Goal: Find specific page/section: Find specific page/section

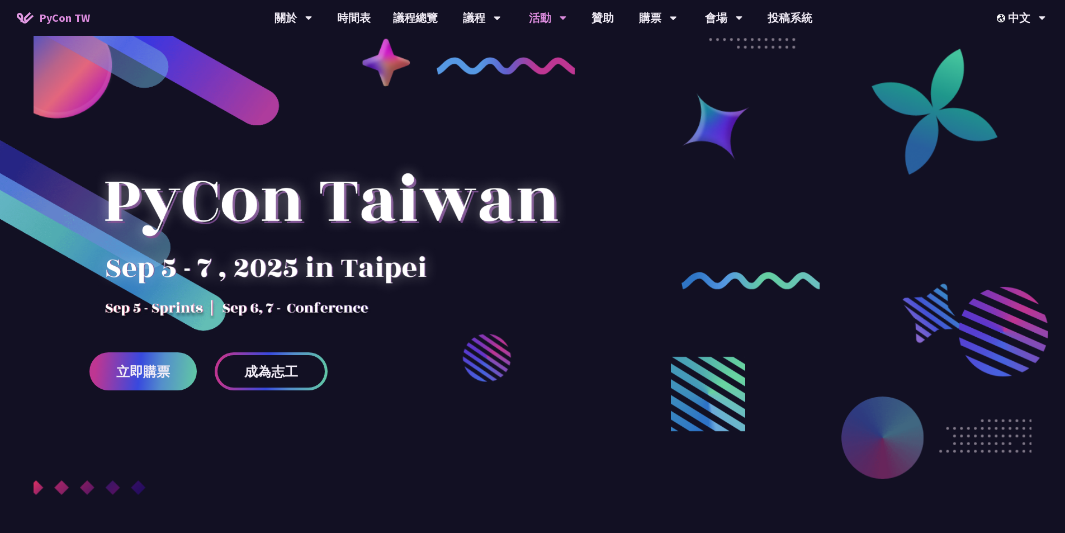
drag, startPoint x: 655, startPoint y: 408, endPoint x: 549, endPoint y: 14, distance: 407.7
drag, startPoint x: 96, startPoint y: 267, endPoint x: 187, endPoint y: 272, distance: 91.3
click at [187, 272] on div at bounding box center [330, 221] width 483 height 196
click at [195, 271] on div at bounding box center [330, 221] width 483 height 196
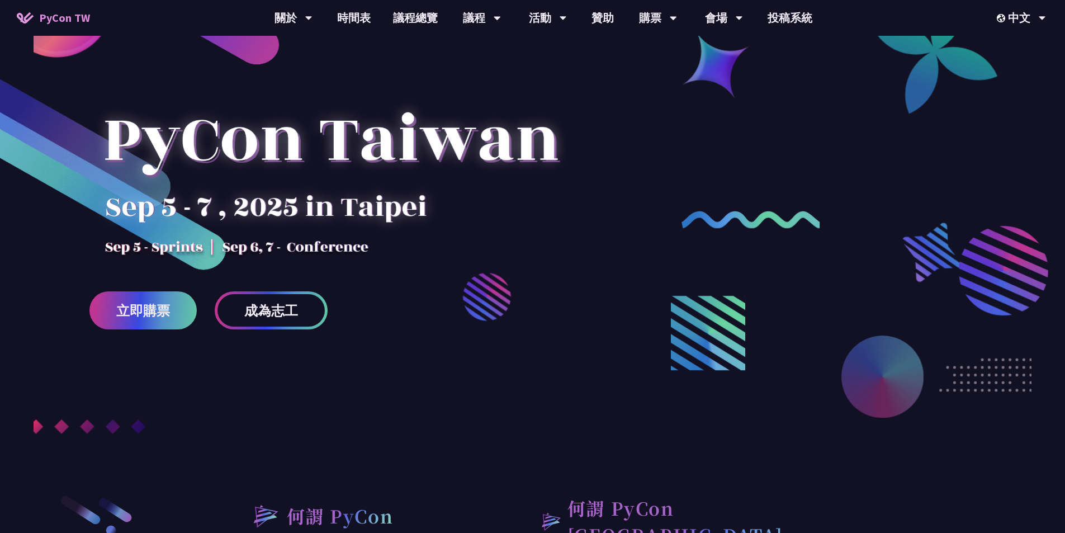
scroll to position [3125, 0]
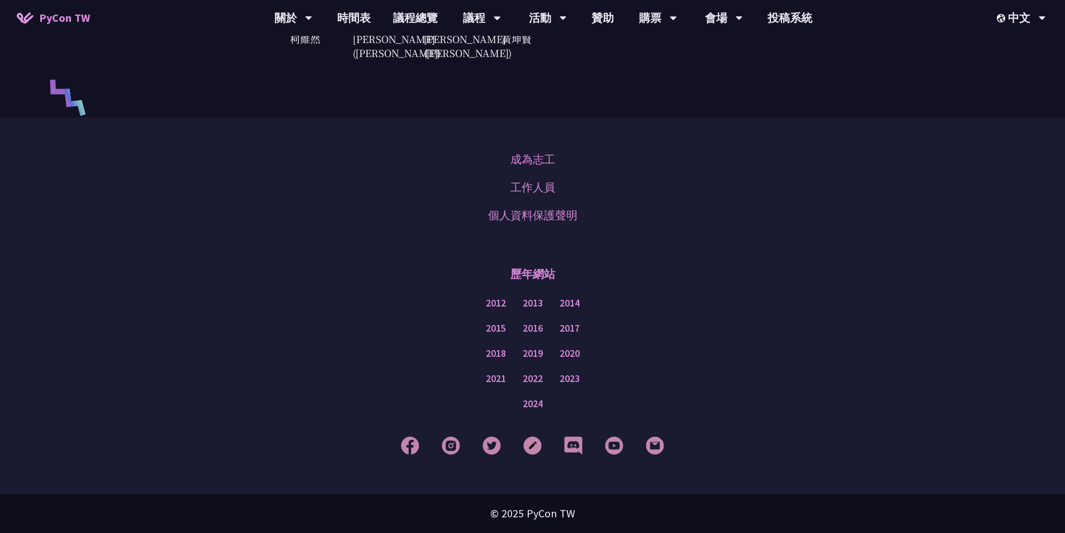
drag, startPoint x: 660, startPoint y: 164, endPoint x: 682, endPoint y: 555, distance: 390.9
click at [499, 304] on link "2012" at bounding box center [496, 303] width 20 height 14
drag, startPoint x: 531, startPoint y: 309, endPoint x: 563, endPoint y: 303, distance: 32.5
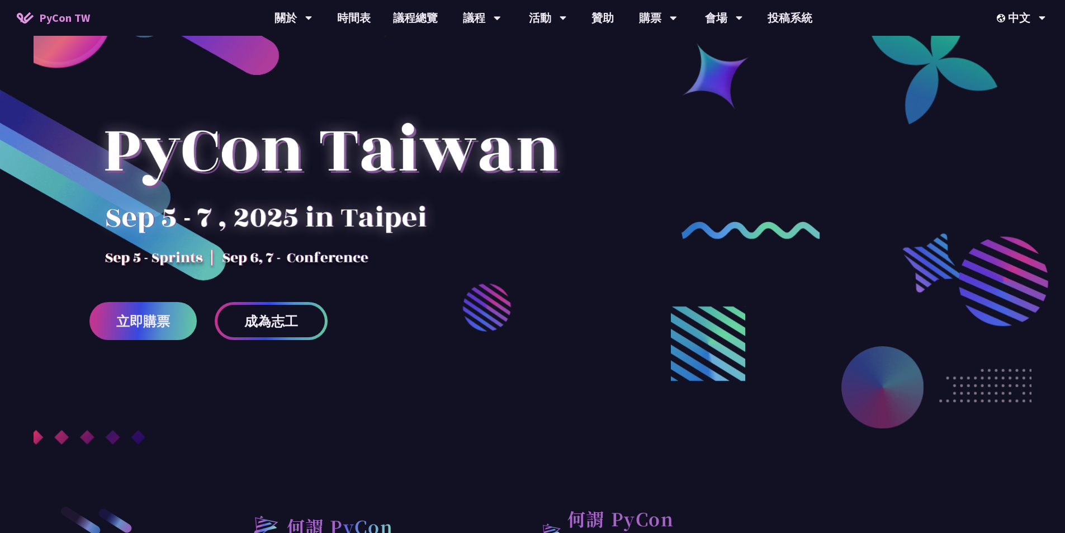
scroll to position [0, 0]
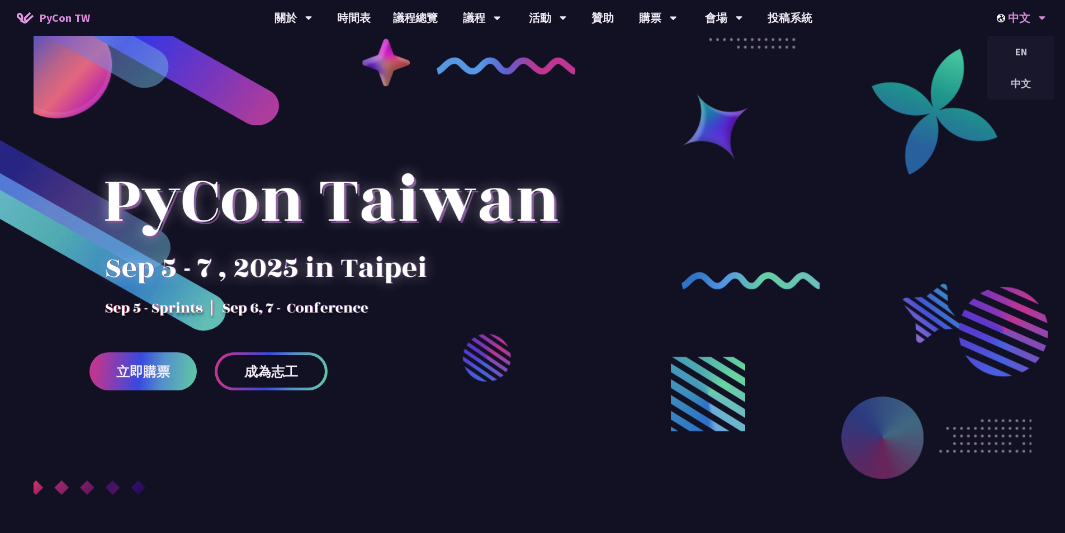
click at [1039, 28] on div "中文" at bounding box center [1021, 18] width 49 height 36
click at [777, 184] on div at bounding box center [532, 316] width 1065 height 499
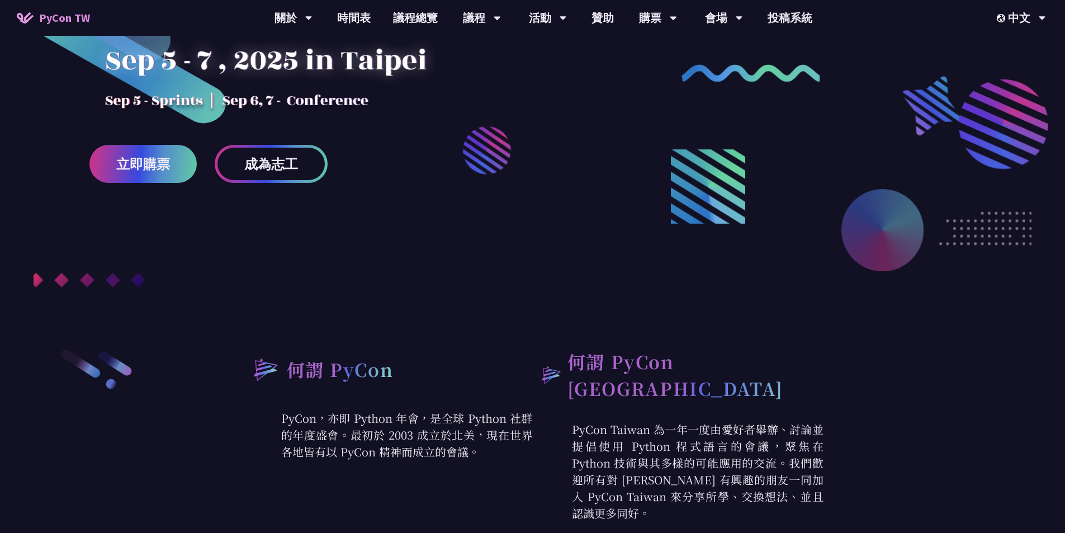
scroll to position [503, 0]
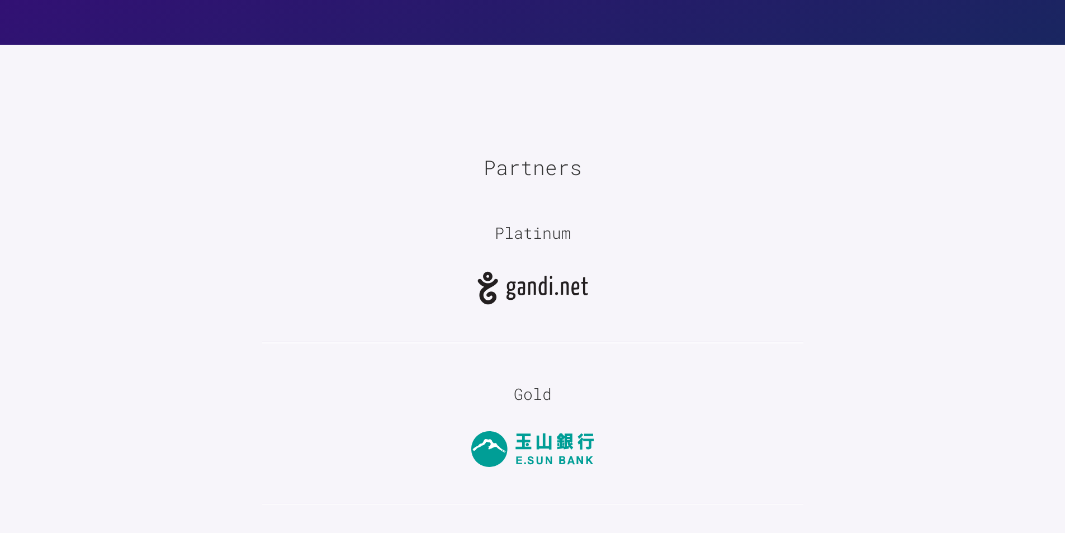
scroll to position [1566, 0]
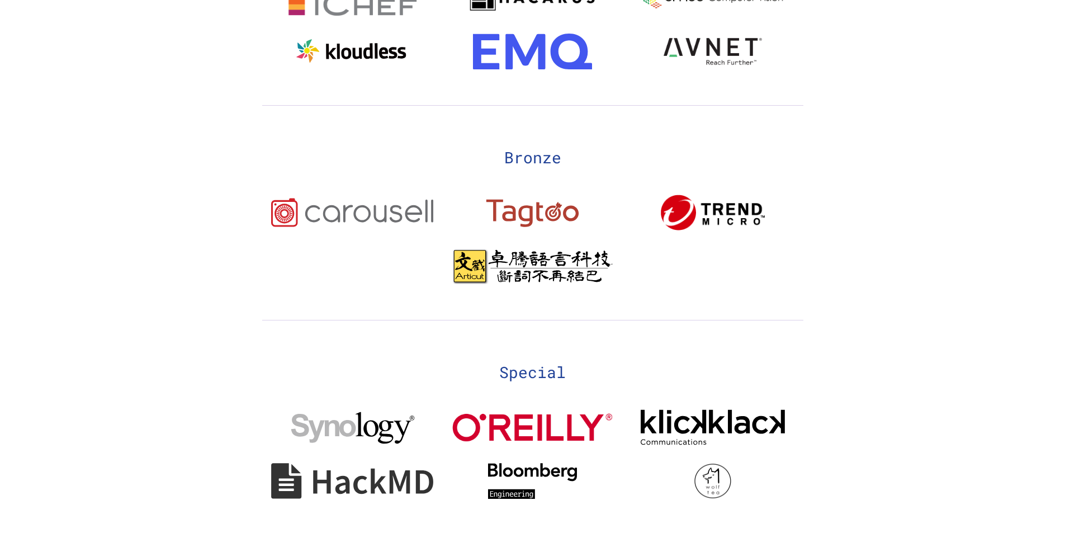
scroll to position [2125, 0]
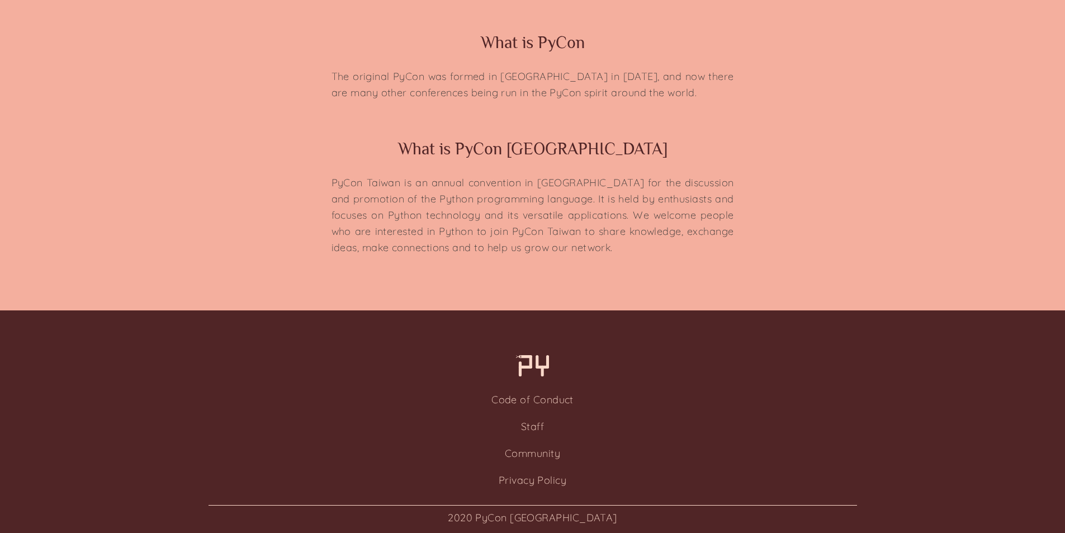
scroll to position [2665, 0]
